Goal: Task Accomplishment & Management: Complete application form

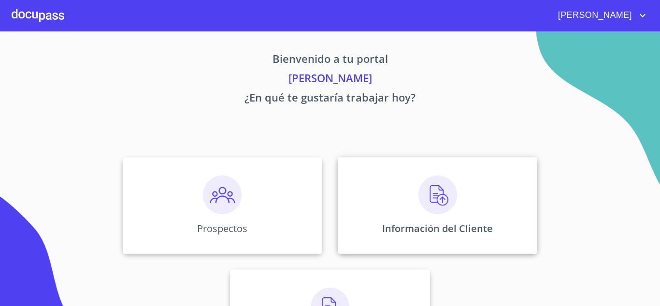
click at [425, 188] on img at bounding box center [438, 194] width 39 height 39
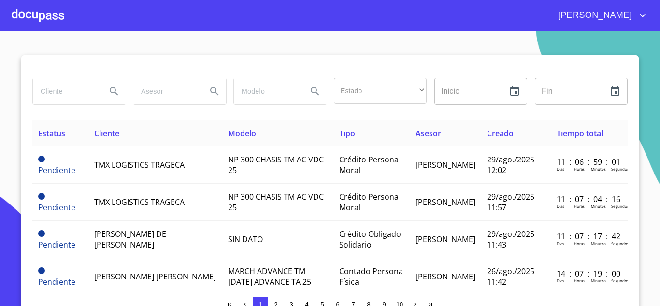
click at [49, 92] on input "search" at bounding box center [66, 91] width 66 height 26
type input "[PERSON_NAME]"
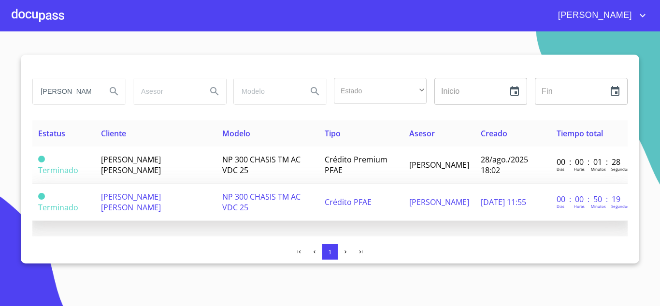
click at [237, 196] on span "NP 300 CHASIS TM AC VDC 25" at bounding box center [261, 201] width 78 height 21
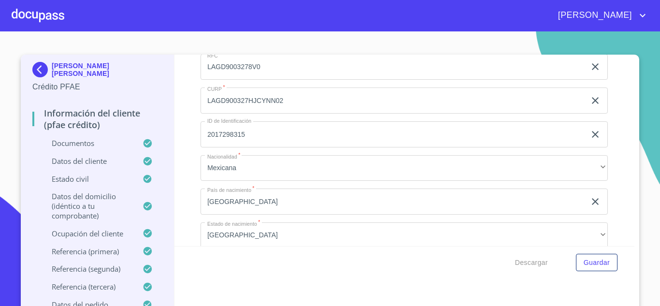
scroll to position [3190, 0]
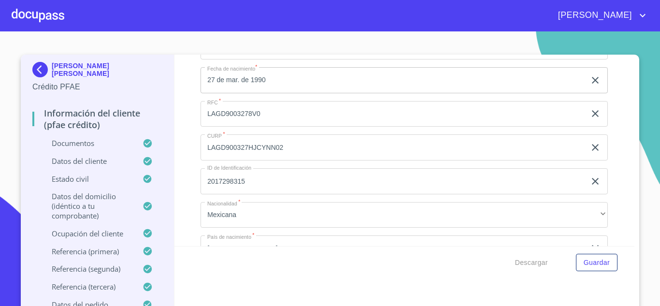
click at [244, 125] on input "LAGD9003278V0" at bounding box center [393, 114] width 385 height 26
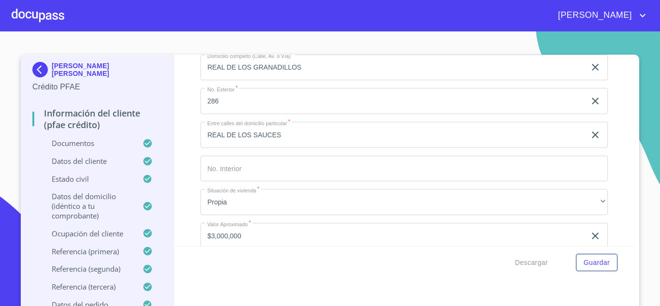
scroll to position [3625, 0]
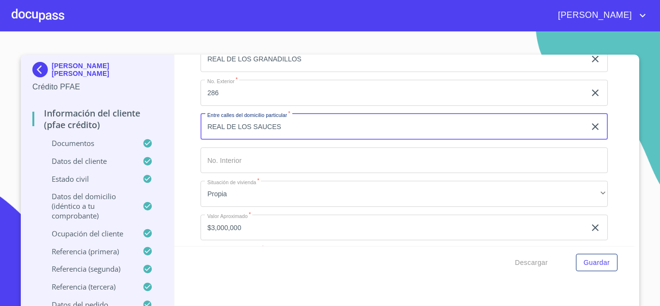
drag, startPoint x: 286, startPoint y: 140, endPoint x: 203, endPoint y: 143, distance: 82.7
click at [203, 140] on input "REAL DE LOS SAUCES" at bounding box center [393, 127] width 385 height 26
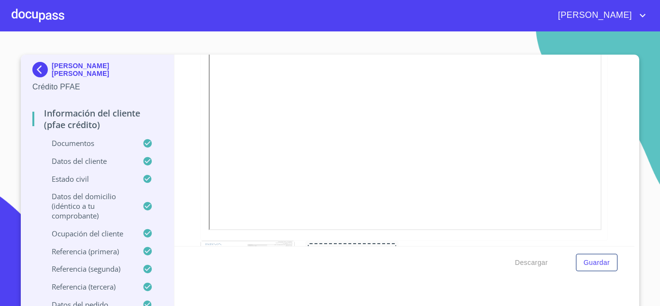
scroll to position [1837, 0]
